Goal: Navigation & Orientation: Understand site structure

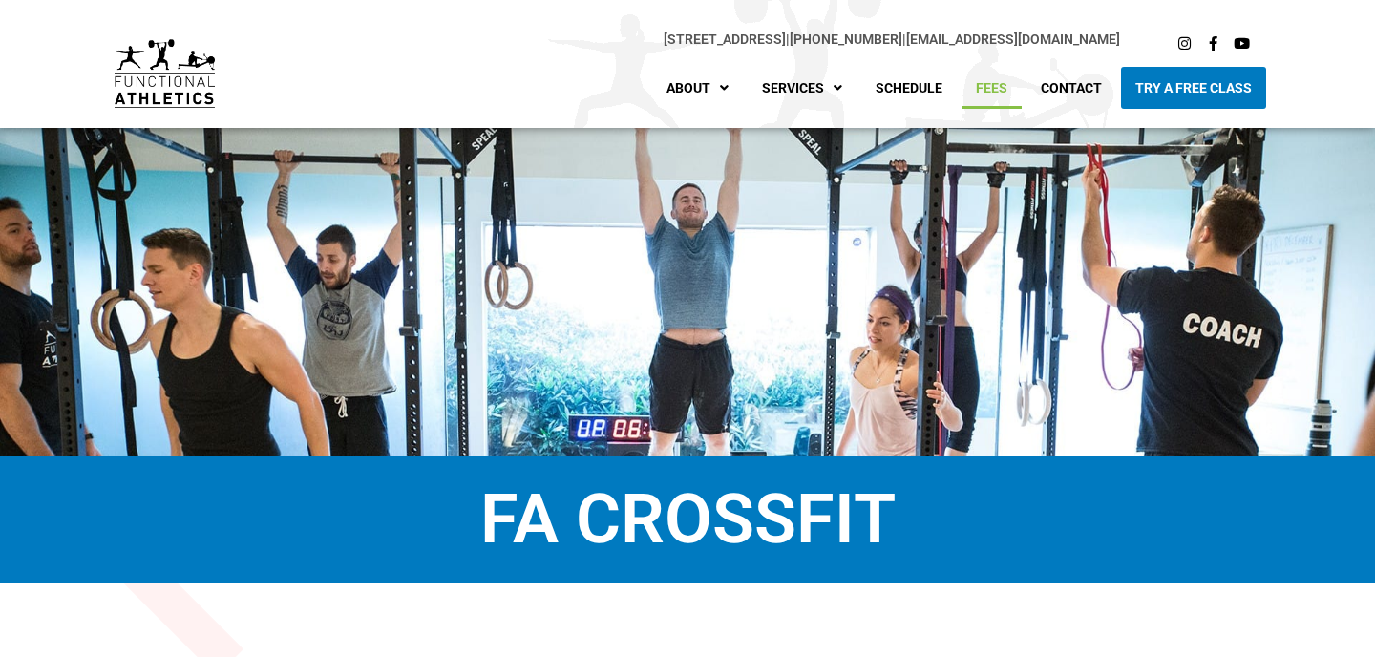
click at [989, 86] on link "Fees" at bounding box center [991, 88] width 60 height 42
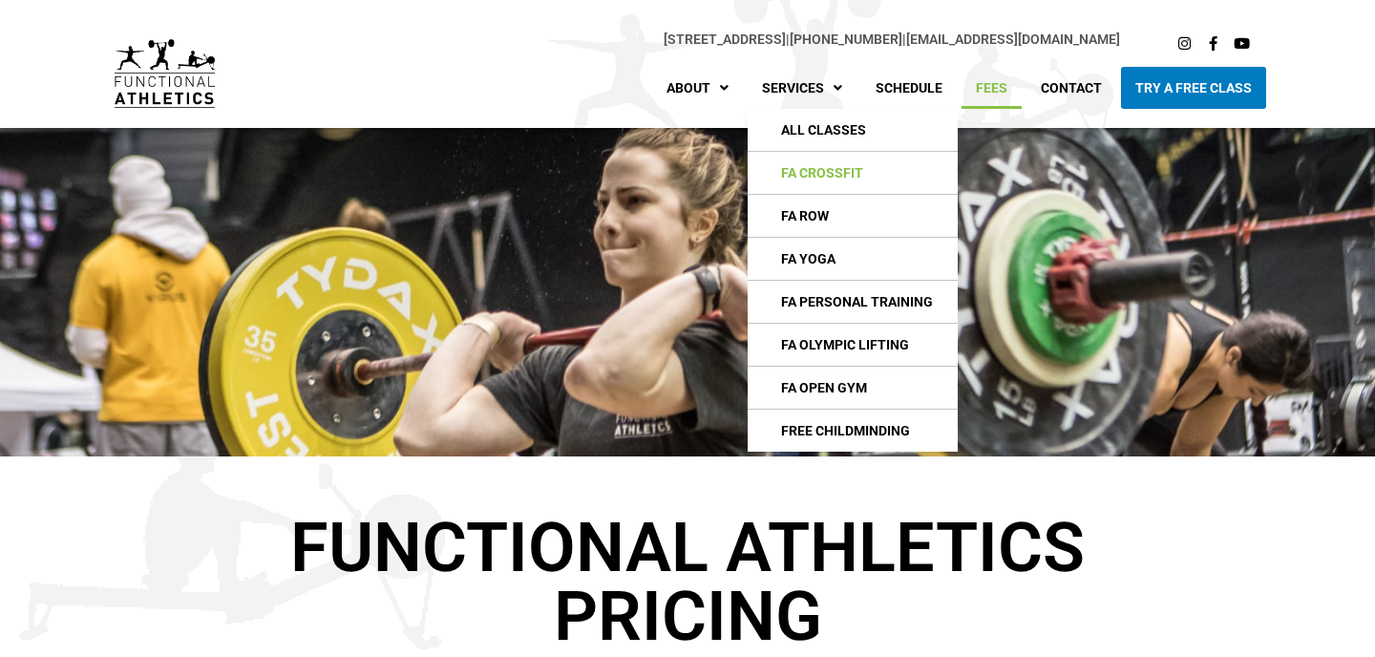
click at [834, 170] on link "FA CrossFIt" at bounding box center [853, 173] width 210 height 42
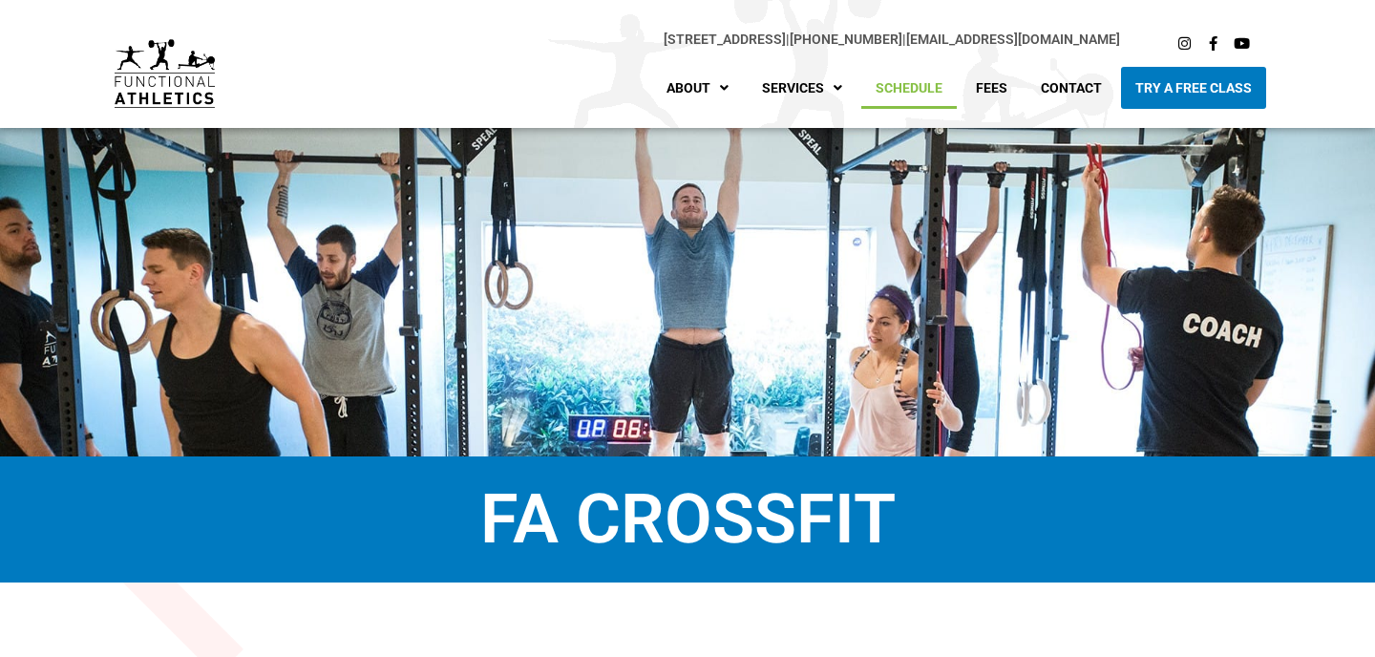
click at [920, 86] on link "Schedule" at bounding box center [908, 88] width 95 height 42
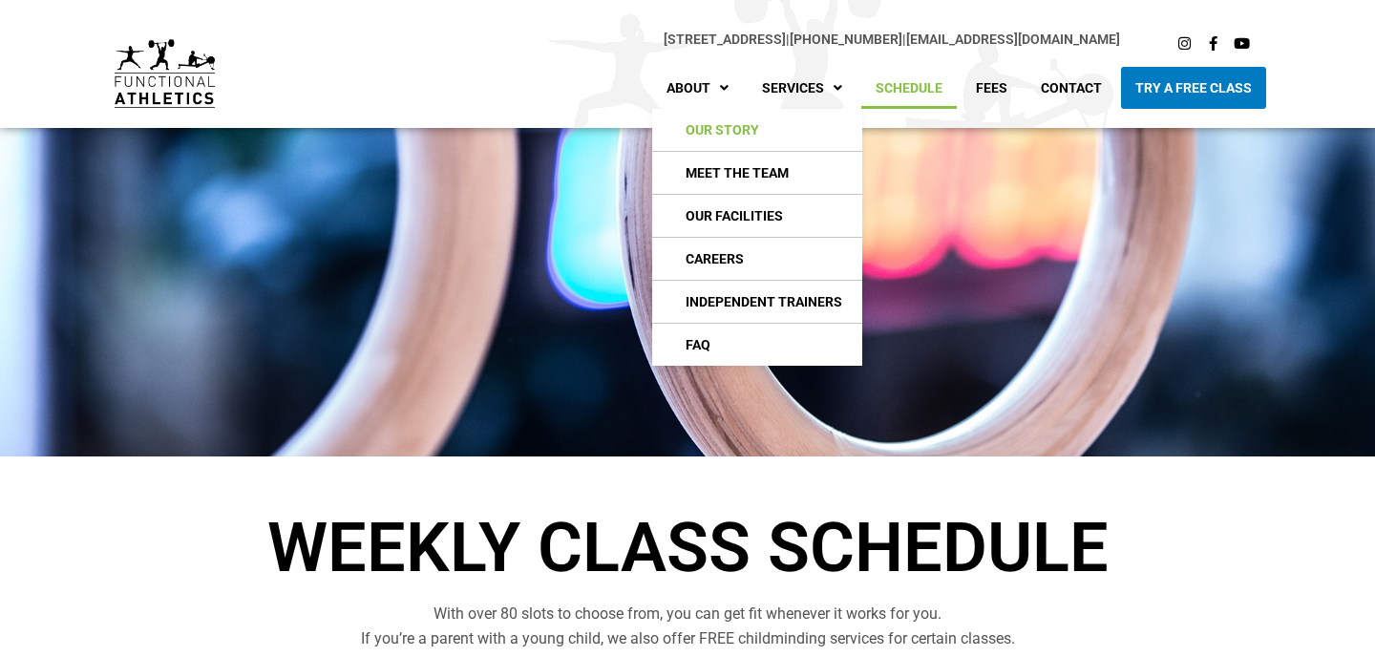
click at [728, 126] on link "Our Story" at bounding box center [757, 130] width 210 height 42
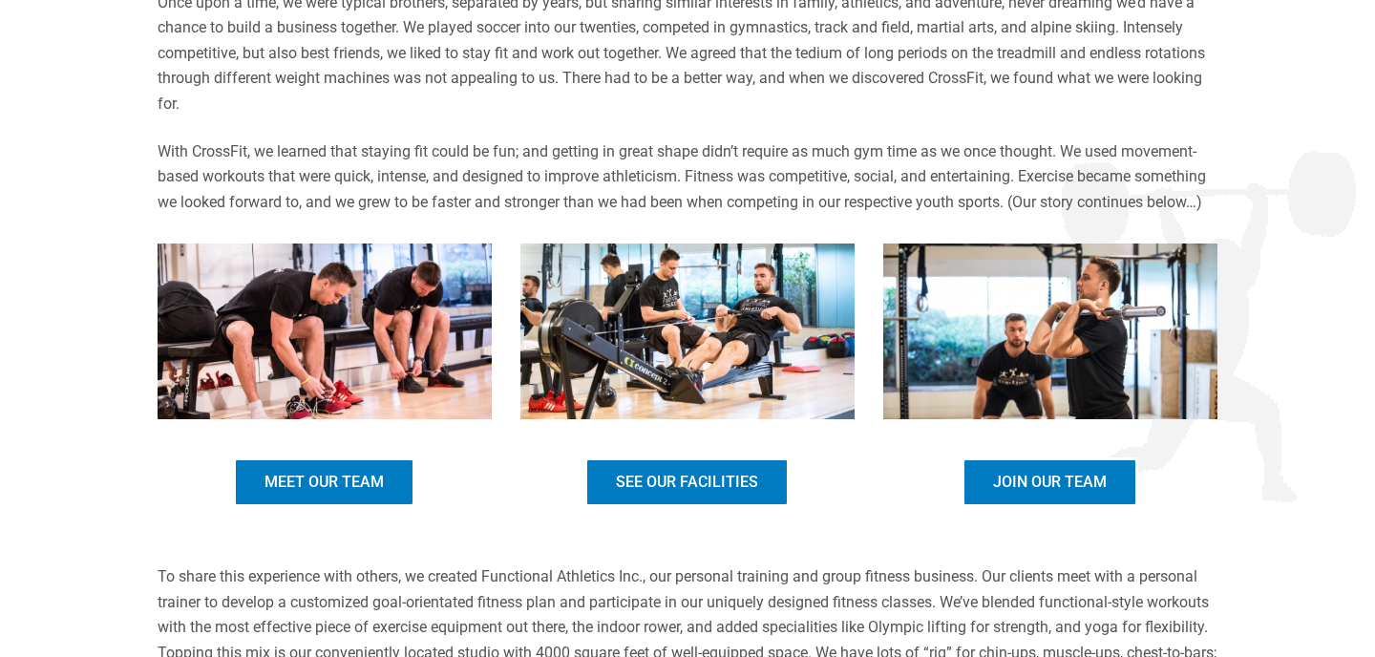
scroll to position [770, 0]
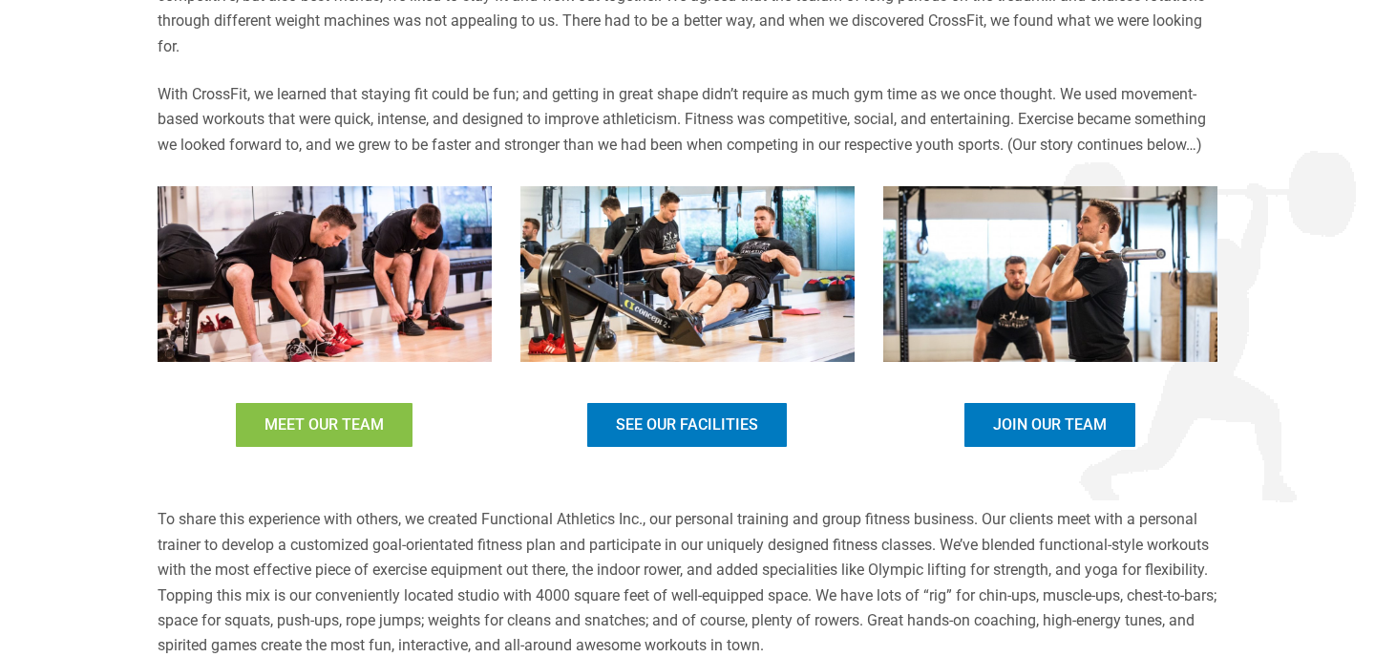
click at [355, 433] on span "Meet Our Team" at bounding box center [323, 424] width 119 height 15
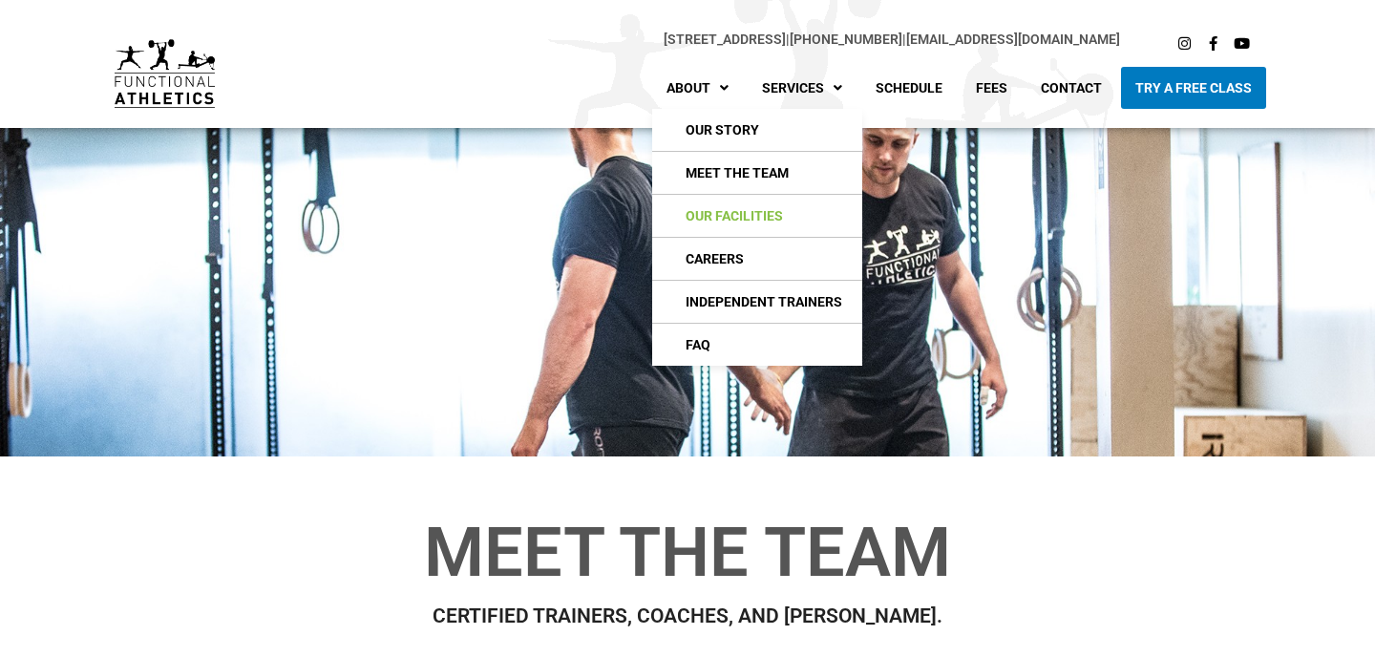
click at [720, 208] on link "Our Facilities" at bounding box center [757, 216] width 210 height 42
